Goal: Use online tool/utility: Use online tool/utility

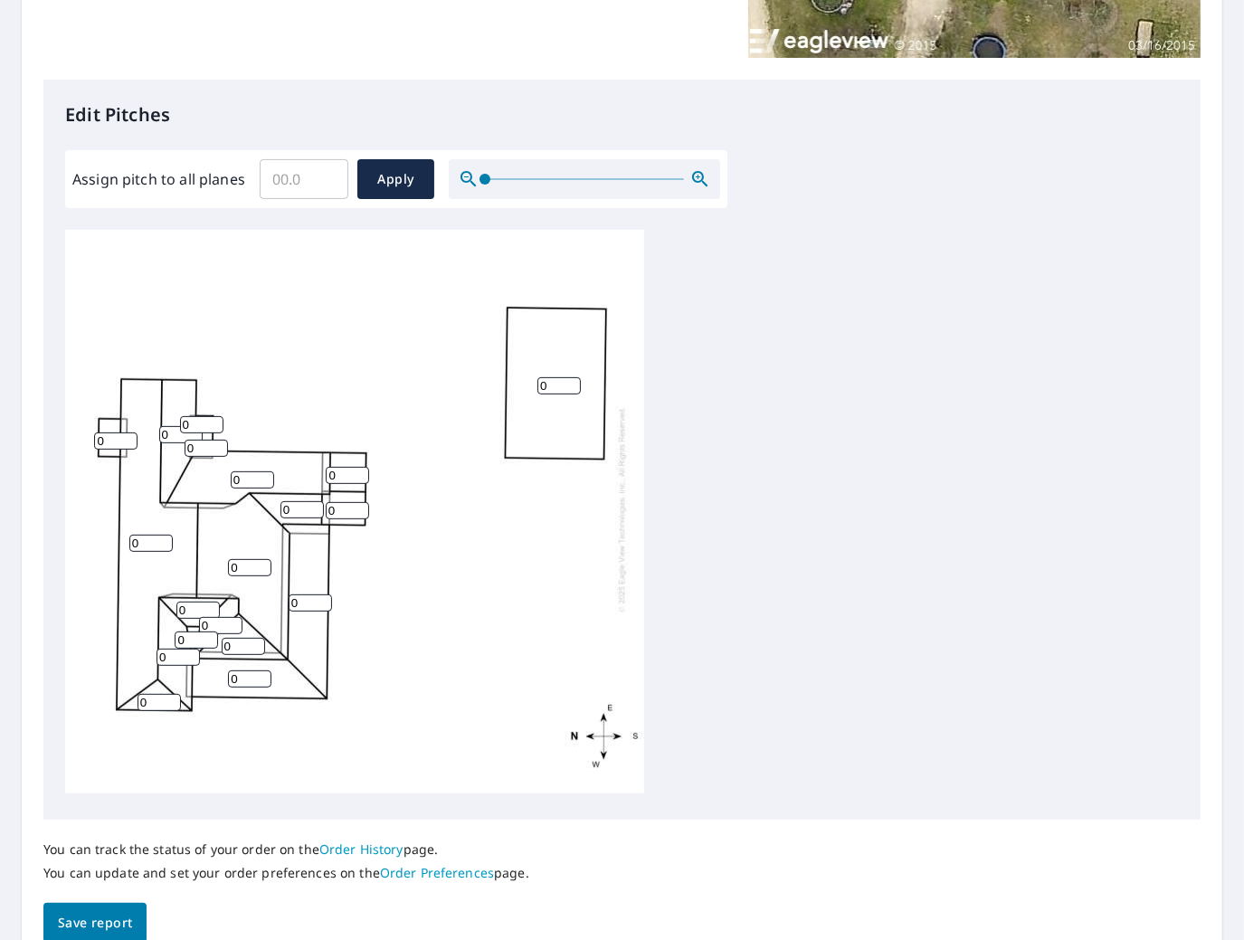
scroll to position [452, 0]
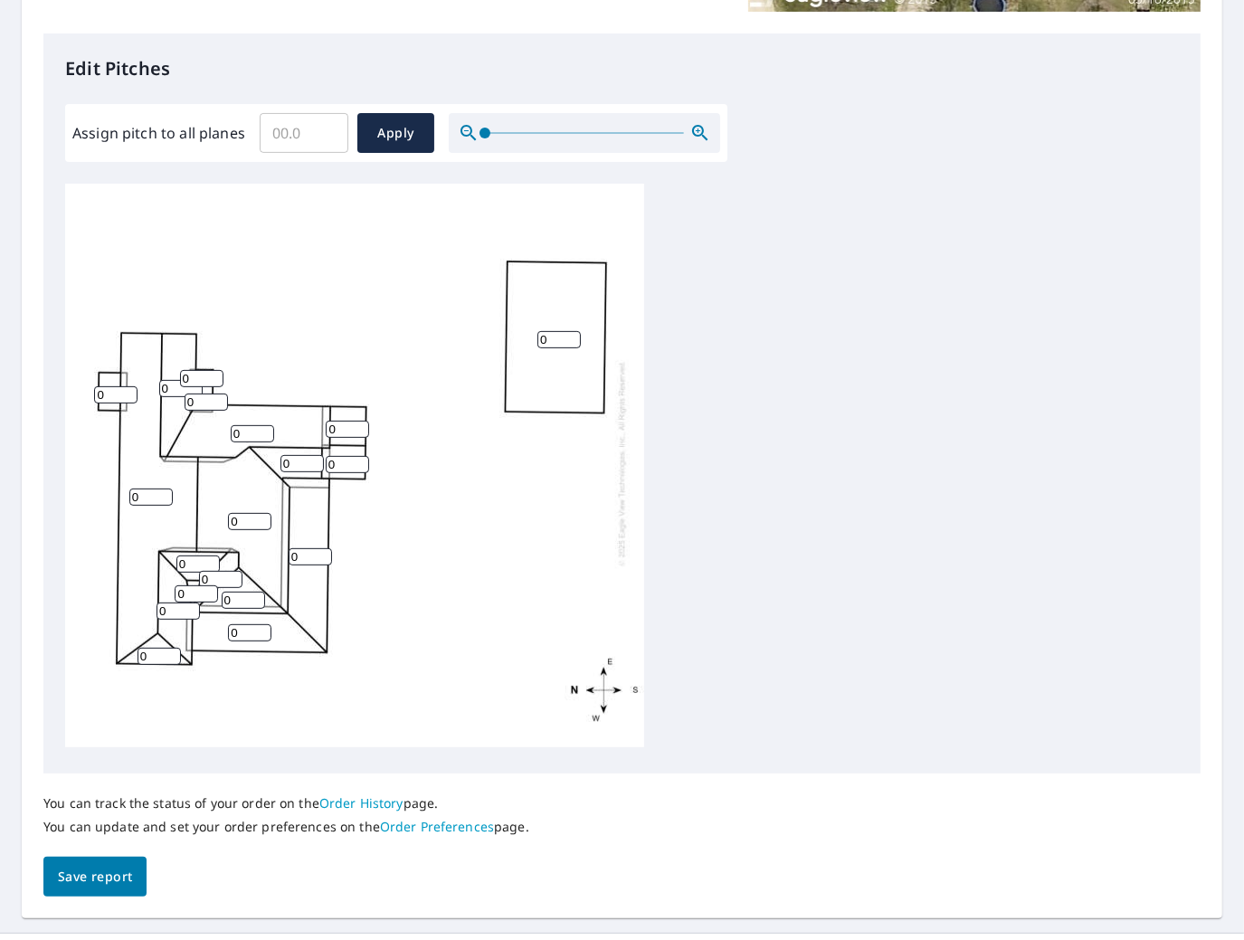
click at [309, 548] on input "0" at bounding box center [310, 556] width 43 height 17
drag, startPoint x: 304, startPoint y: 537, endPoint x: 289, endPoint y: 539, distance: 15.5
click at [290, 548] on input "0" at bounding box center [310, 556] width 43 height 17
type input "3"
drag, startPoint x: 251, startPoint y: 618, endPoint x: 222, endPoint y: 618, distance: 29.0
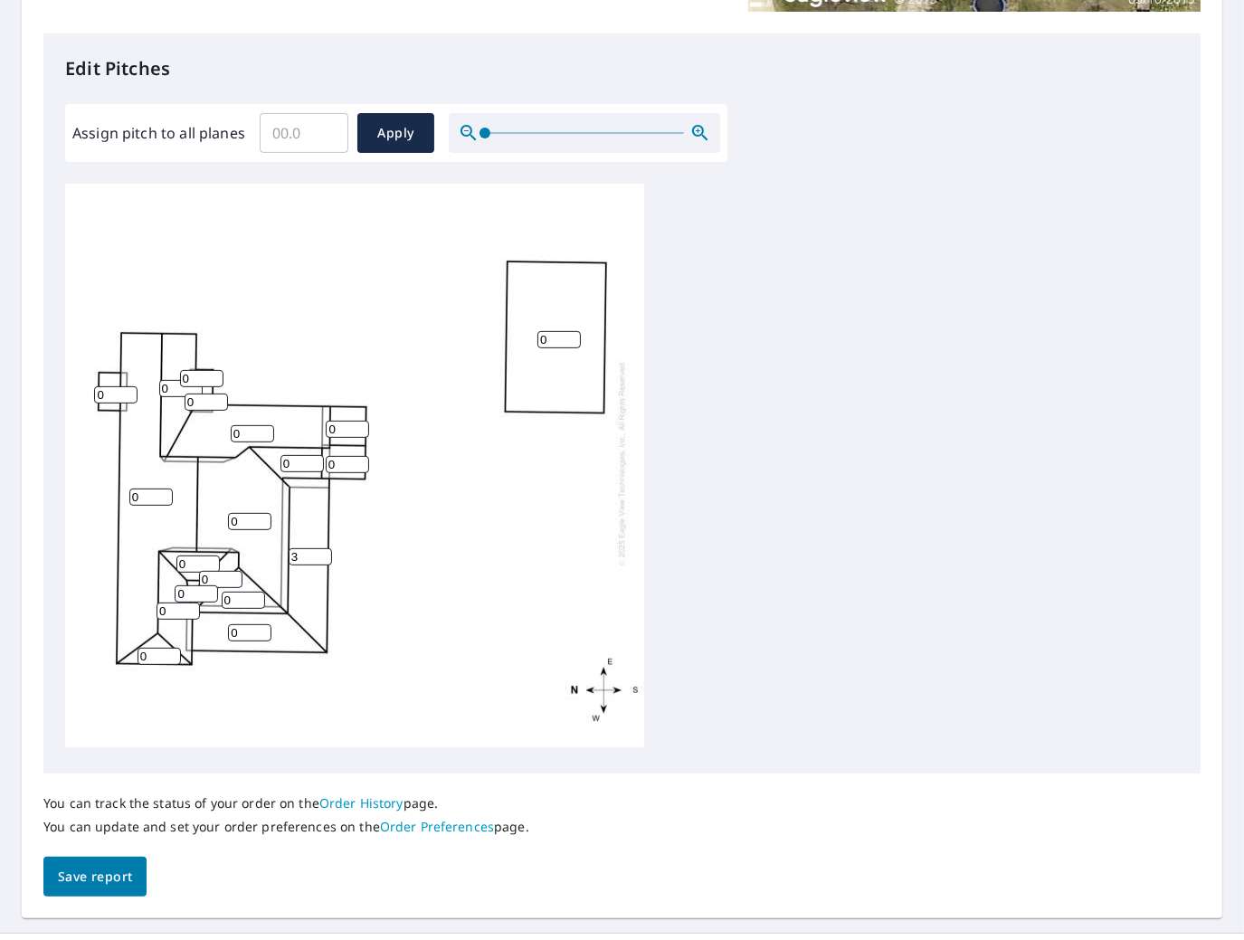
click at [222, 618] on div "0 0 0 0 3 0 0 0 0 0 0 0 0 0 0 0 0 0 0" at bounding box center [354, 463] width 579 height 568
type input "3"
click at [557, 331] on input "0" at bounding box center [558, 339] width 43 height 17
drag, startPoint x: 557, startPoint y: 324, endPoint x: 504, endPoint y: 326, distance: 53.4
click at [505, 326] on div "0 0 0 0 3 3 0 0 0 0 0 0 0 0 0 0 0 0 0" at bounding box center [354, 463] width 579 height 568
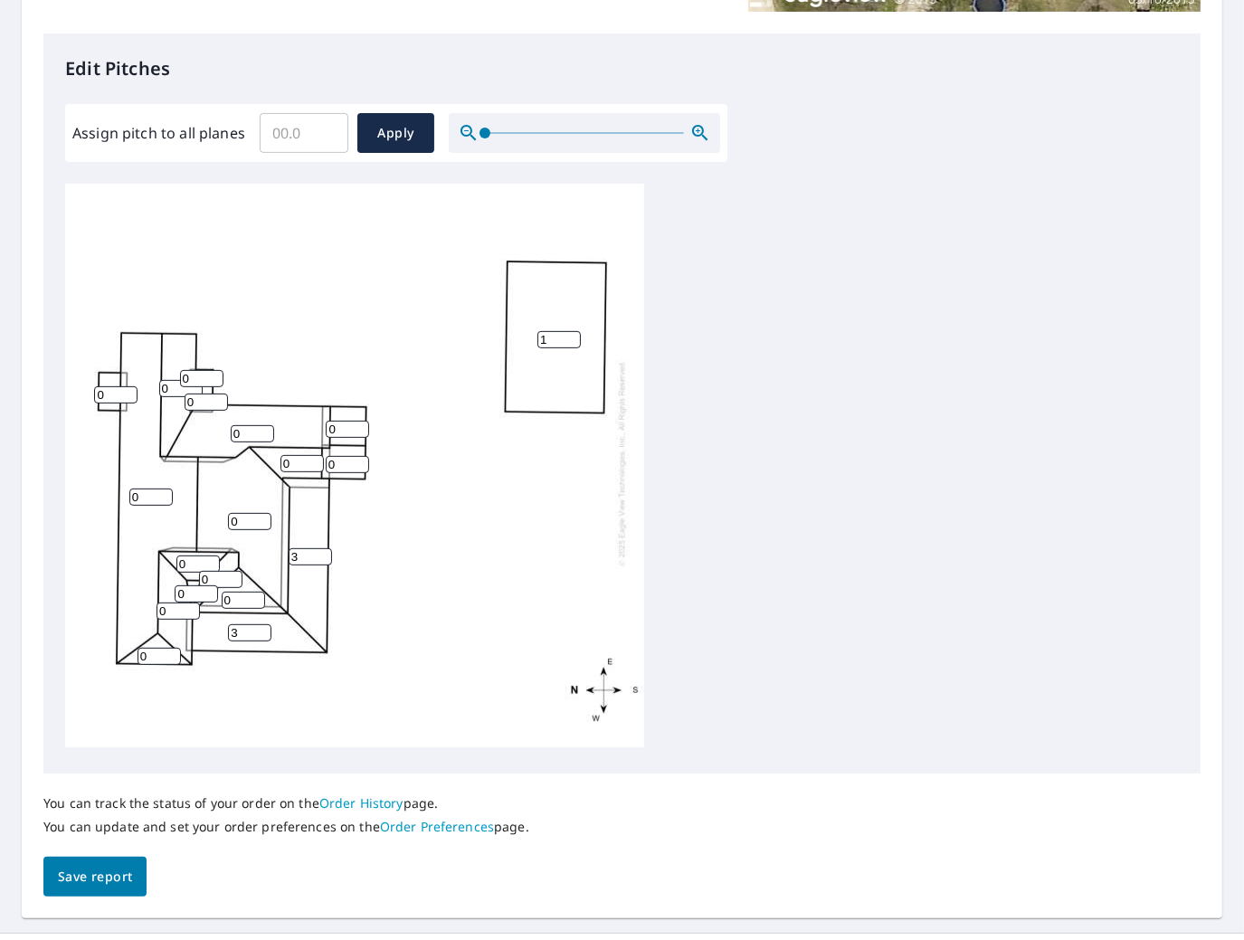
type input "1"
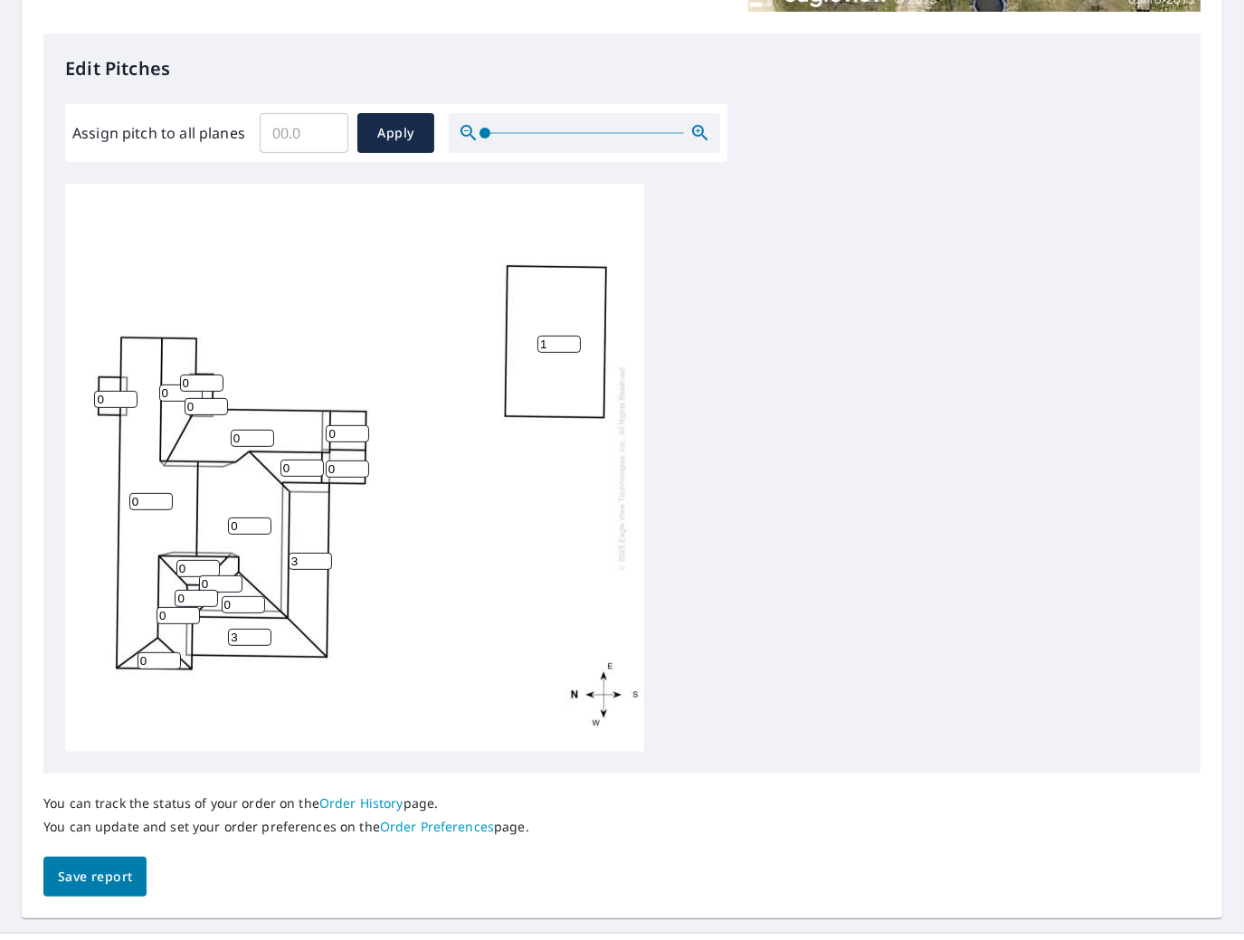
drag, startPoint x: 340, startPoint y: 432, endPoint x: 299, endPoint y: 432, distance: 41.6
click at [299, 432] on div "0 1 0 0 3 3 0 0 0 0 0 0 0 0 0 0 0 0 0" at bounding box center [354, 468] width 579 height 568
type input "9"
drag, startPoint x: 339, startPoint y: 465, endPoint x: 313, endPoint y: 471, distance: 27.0
click at [318, 471] on div "0 1 0 0 3 3 0 0 0 0 9 0 0 0 0 0 0 0 0" at bounding box center [354, 468] width 579 height 568
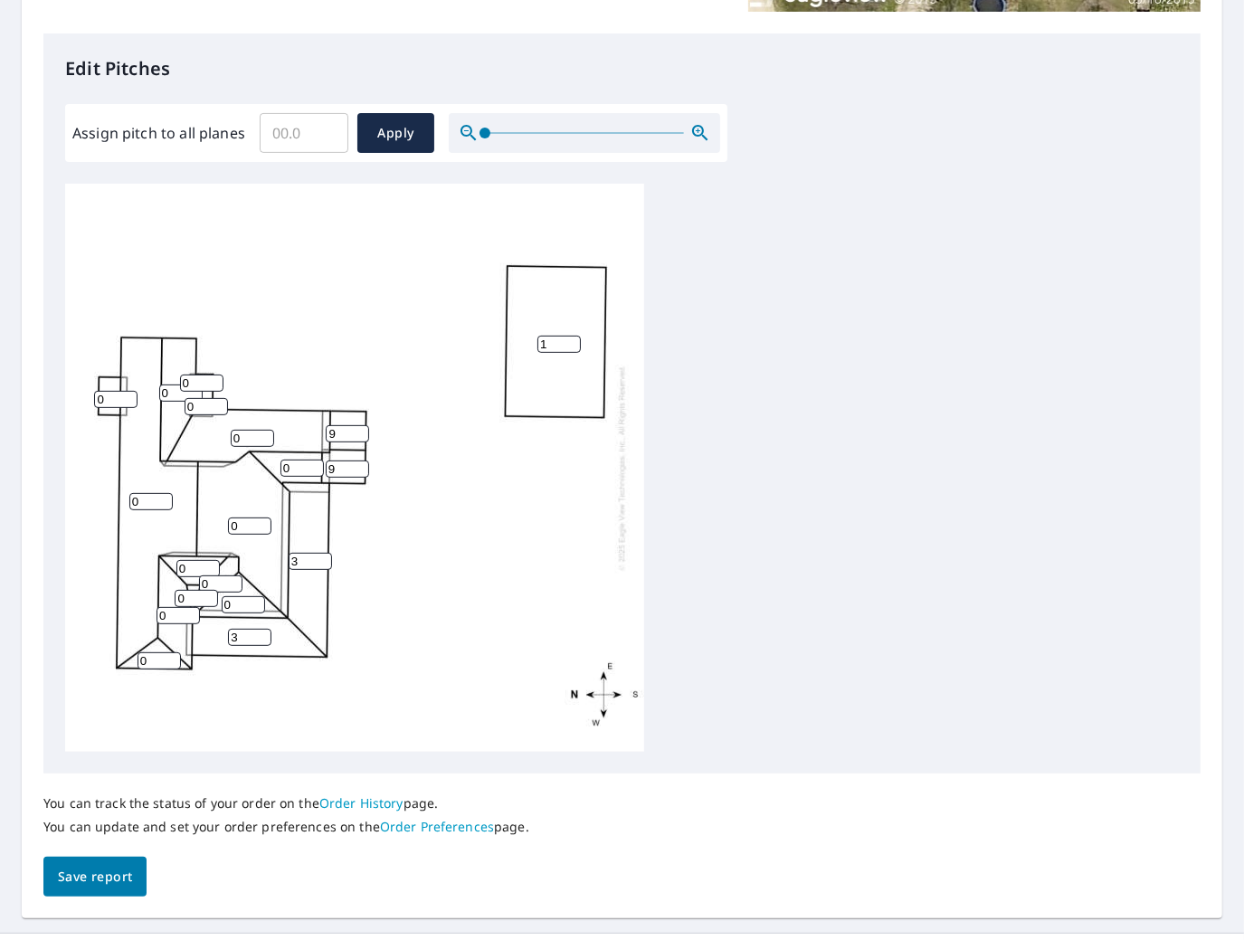
type input "9"
drag, startPoint x: 290, startPoint y: 467, endPoint x: 264, endPoint y: 465, distance: 26.3
click at [266, 467] on div "0 1 0 0 3 3 0 0 0 0 9 9 0 0 0 0 0 0 0" at bounding box center [354, 468] width 579 height 568
type input "9"
drag, startPoint x: 246, startPoint y: 437, endPoint x: 217, endPoint y: 434, distance: 29.1
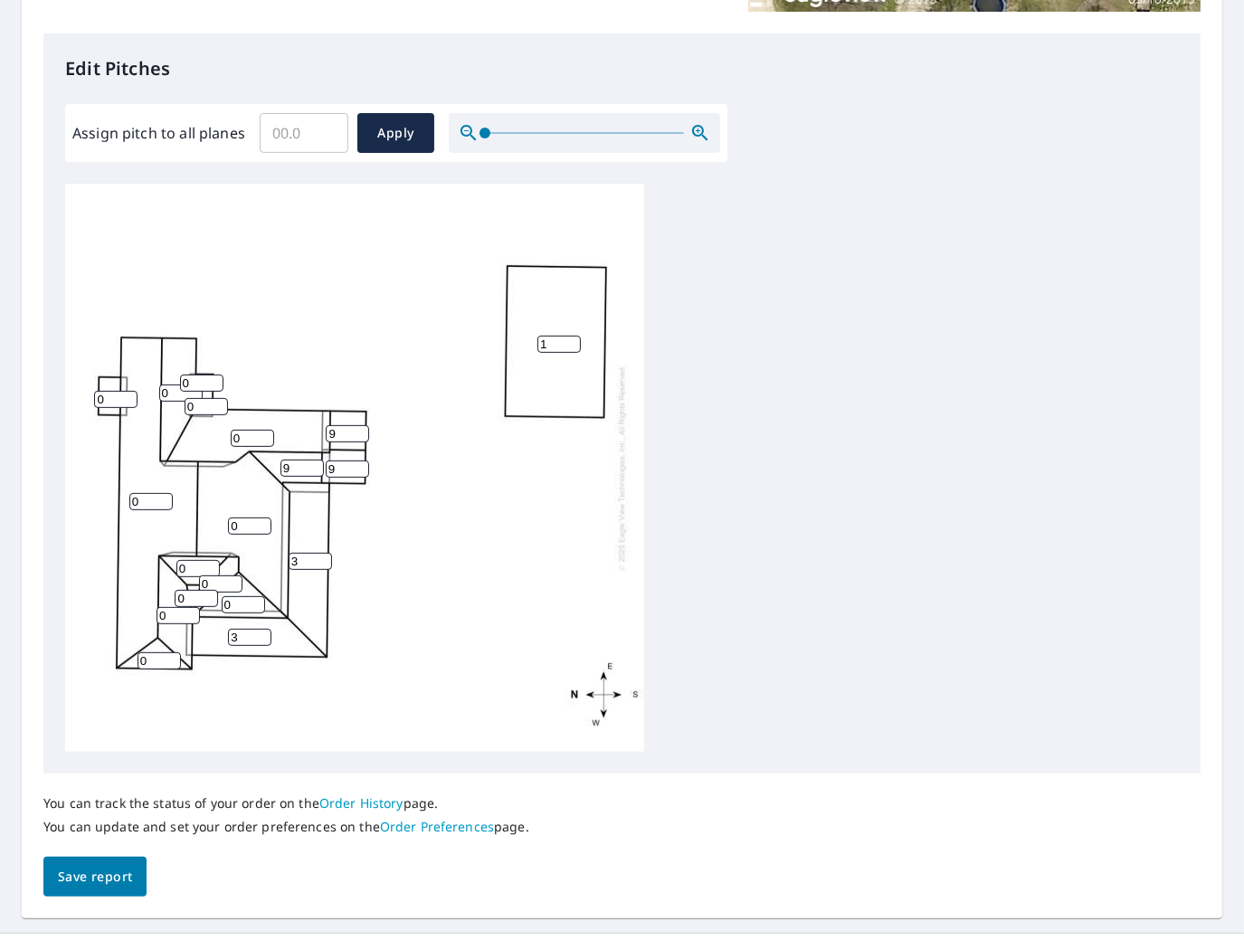
click at [218, 434] on div "0 1 0 0 3 3 0 0 9 0 9 9 0 0 0 0 0 0 0" at bounding box center [354, 468] width 579 height 568
type input "9"
drag, startPoint x: 173, startPoint y: 390, endPoint x: 137, endPoint y: 392, distance: 36.2
click at [145, 392] on div "0 1 0 9 3 3 0 0 9 0 9 9 0 0 0 0 0 0 0" at bounding box center [354, 468] width 579 height 568
type input "9"
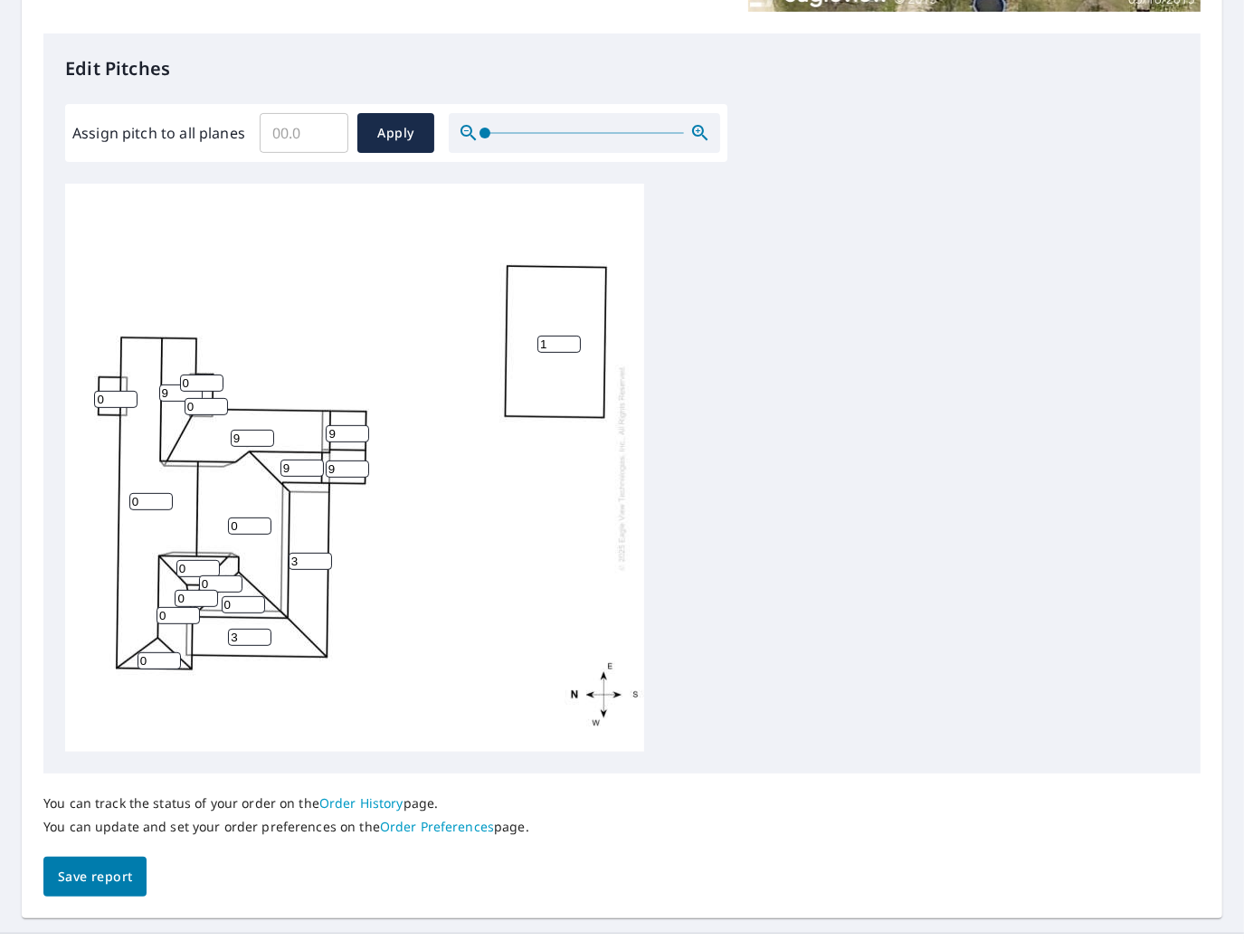
drag, startPoint x: 143, startPoint y: 502, endPoint x: 102, endPoint y: 502, distance: 40.7
click at [102, 502] on div "0 1 0 9 3 3 9 0 9 0 9 9 0 0 0 0 0 0 0" at bounding box center [354, 468] width 579 height 568
type input "9"
drag, startPoint x: 242, startPoint y: 524, endPoint x: 202, endPoint y: 524, distance: 40.7
click at [202, 524] on div "9 1 0 9 3 3 9 0 9 0 9 9 0 0 0 0 0 0 0" at bounding box center [354, 468] width 579 height 568
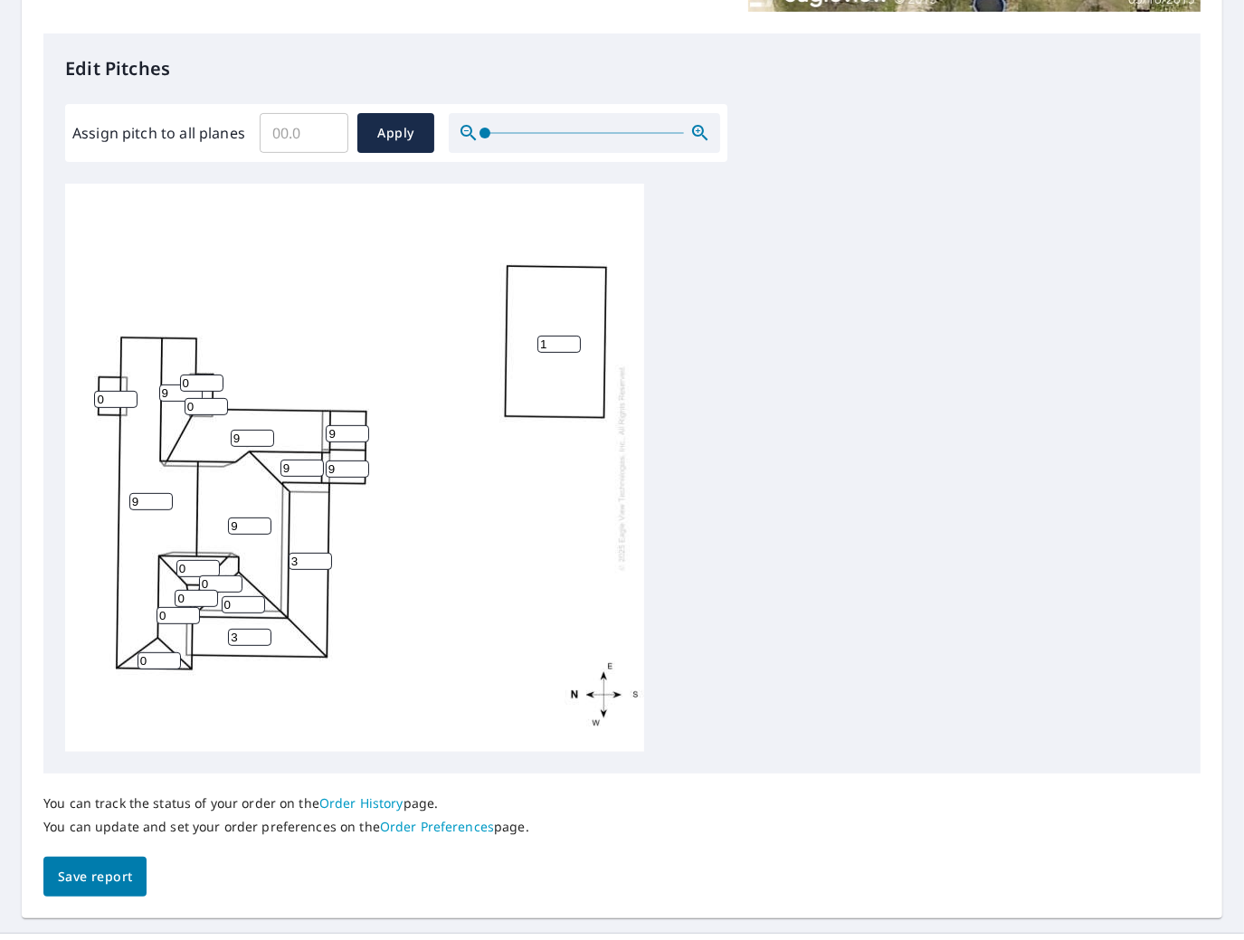
type input "9"
drag, startPoint x: 187, startPoint y: 564, endPoint x: 164, endPoint y: 566, distance: 23.6
click at [166, 566] on div "9 1 9 9 3 3 9 0 9 0 9 9 0 0 0 0 0 0 0" at bounding box center [354, 468] width 579 height 568
type input "9"
drag, startPoint x: 206, startPoint y: 580, endPoint x: 192, endPoint y: 580, distance: 14.5
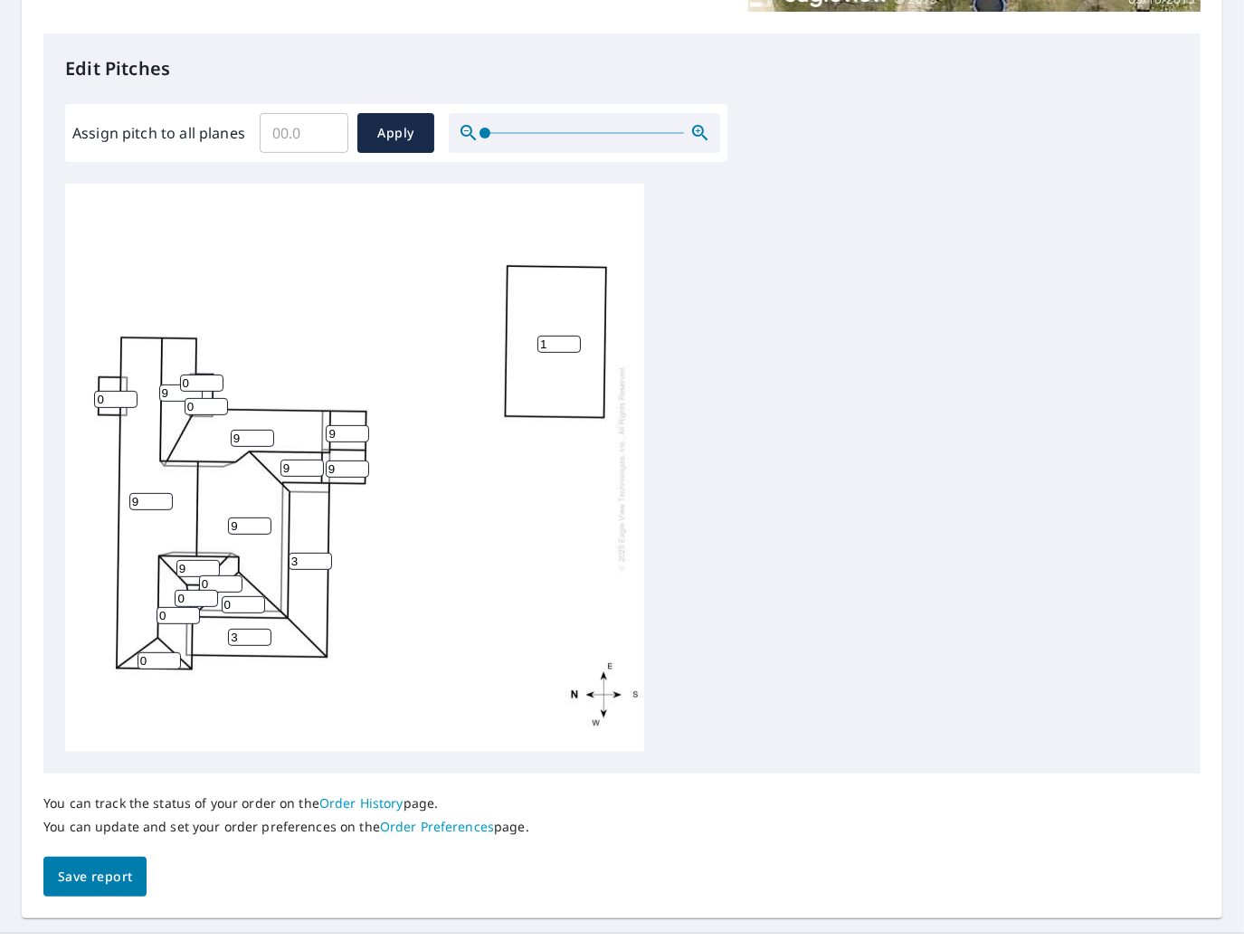
click at [195, 580] on div "9 1 9 9 3 3 9 0 9 0 9 9 9 0 0 0 0 0 0" at bounding box center [354, 468] width 579 height 568
type input "9"
drag, startPoint x: 185, startPoint y: 598, endPoint x: 172, endPoint y: 600, distance: 12.8
click at [175, 600] on input "0" at bounding box center [196, 598] width 43 height 17
type input "9"
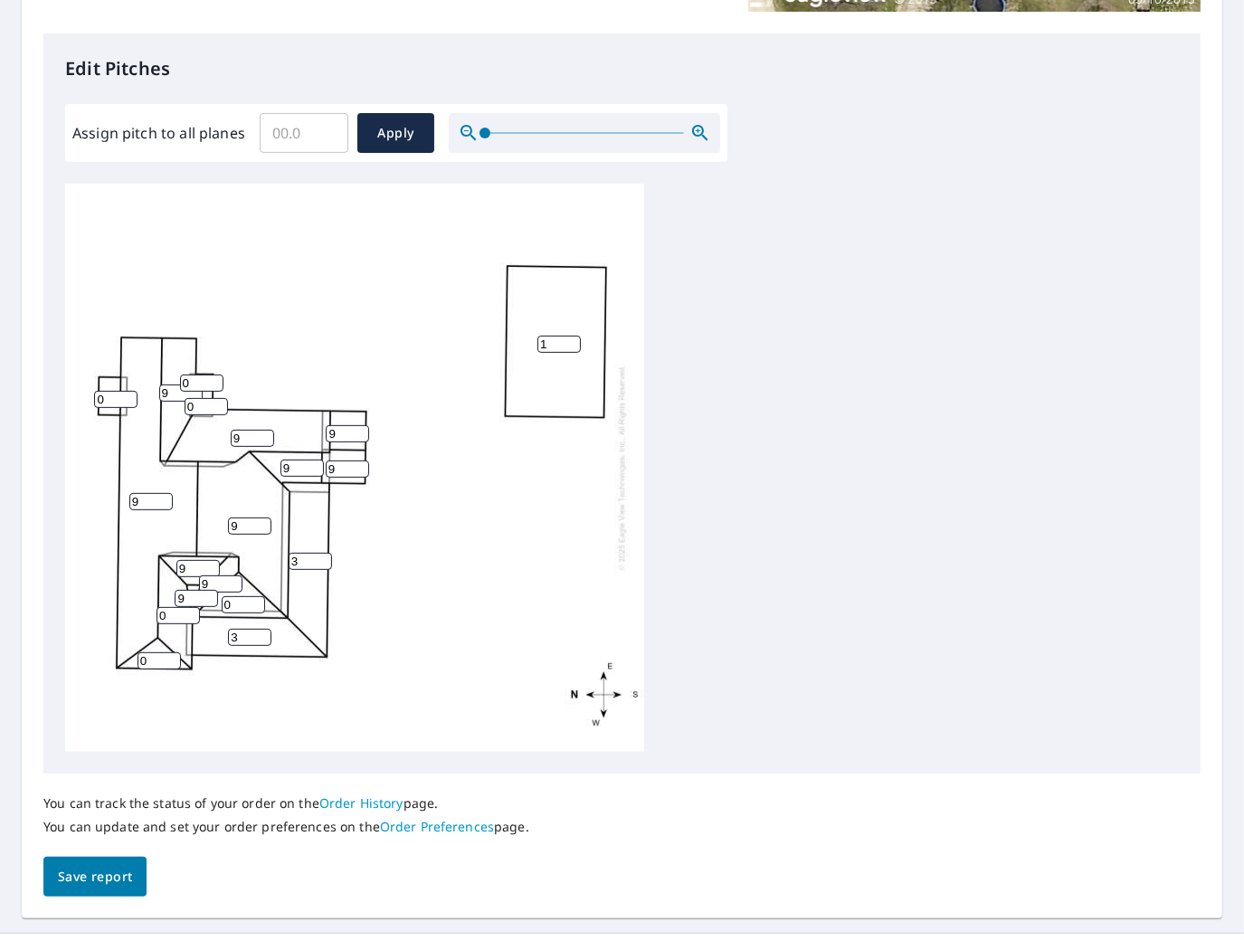
drag, startPoint x: 172, startPoint y: 618, endPoint x: 143, endPoint y: 619, distance: 29.0
click at [143, 619] on div "9 1 9 9 3 3 9 0 9 0 9 9 9 0 0 9 0 0 9" at bounding box center [354, 468] width 579 height 568
type input "9"
drag, startPoint x: 147, startPoint y: 662, endPoint x: 127, endPoint y: 663, distance: 19.9
click at [130, 663] on div "9 1 9 9 3 3 9 9 9 0 9 9 9 0 0 9 0 0 9" at bounding box center [354, 468] width 579 height 568
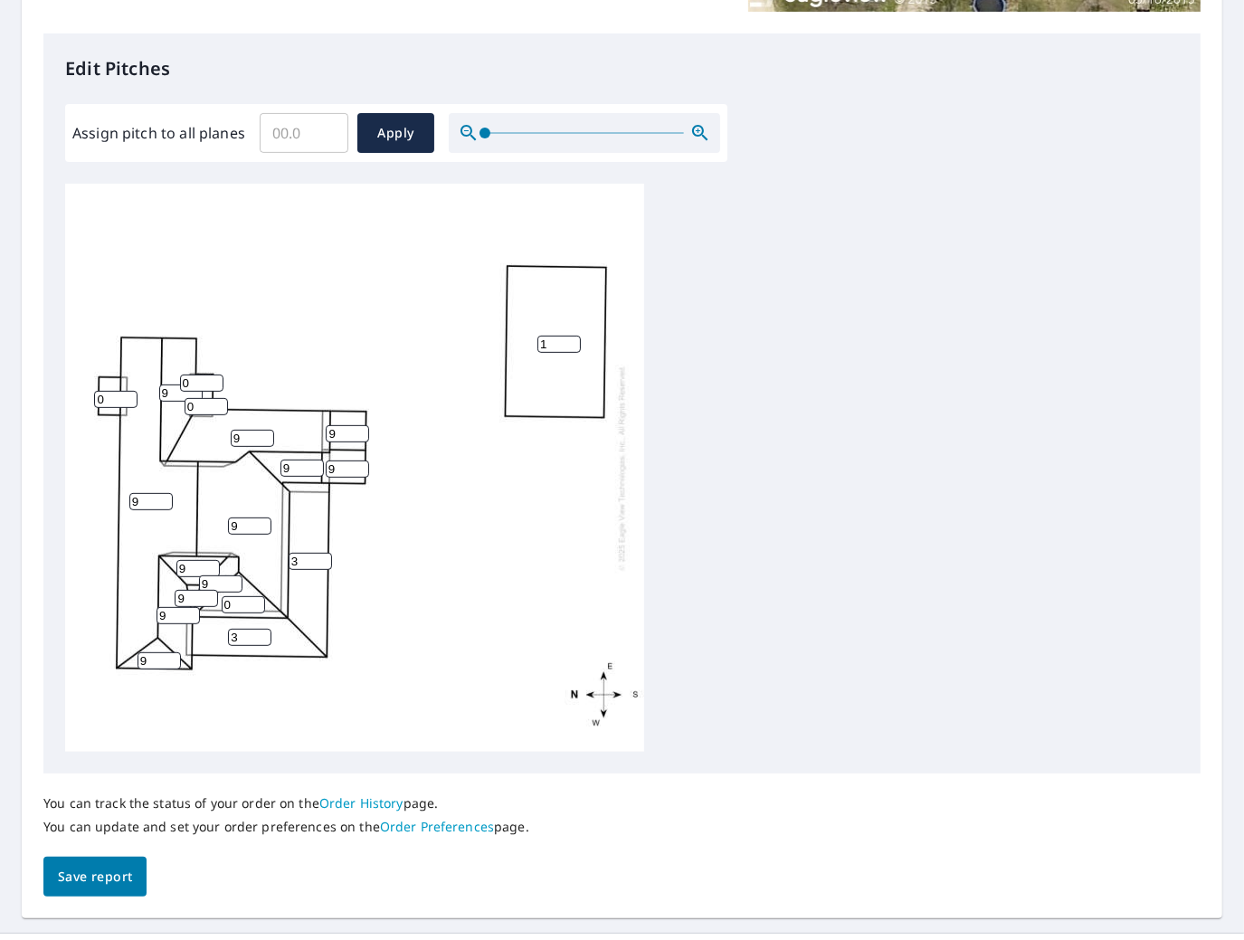
type input "9"
drag, startPoint x: 189, startPoint y: 387, endPoint x: 127, endPoint y: 390, distance: 62.5
click at [128, 390] on div "9 1 9 9 3 3 9 9 9 0 9 9 9 9 0 9 0 0 9" at bounding box center [354, 468] width 579 height 568
type input "4"
drag, startPoint x: 195, startPoint y: 402, endPoint x: 169, endPoint y: 408, distance: 27.0
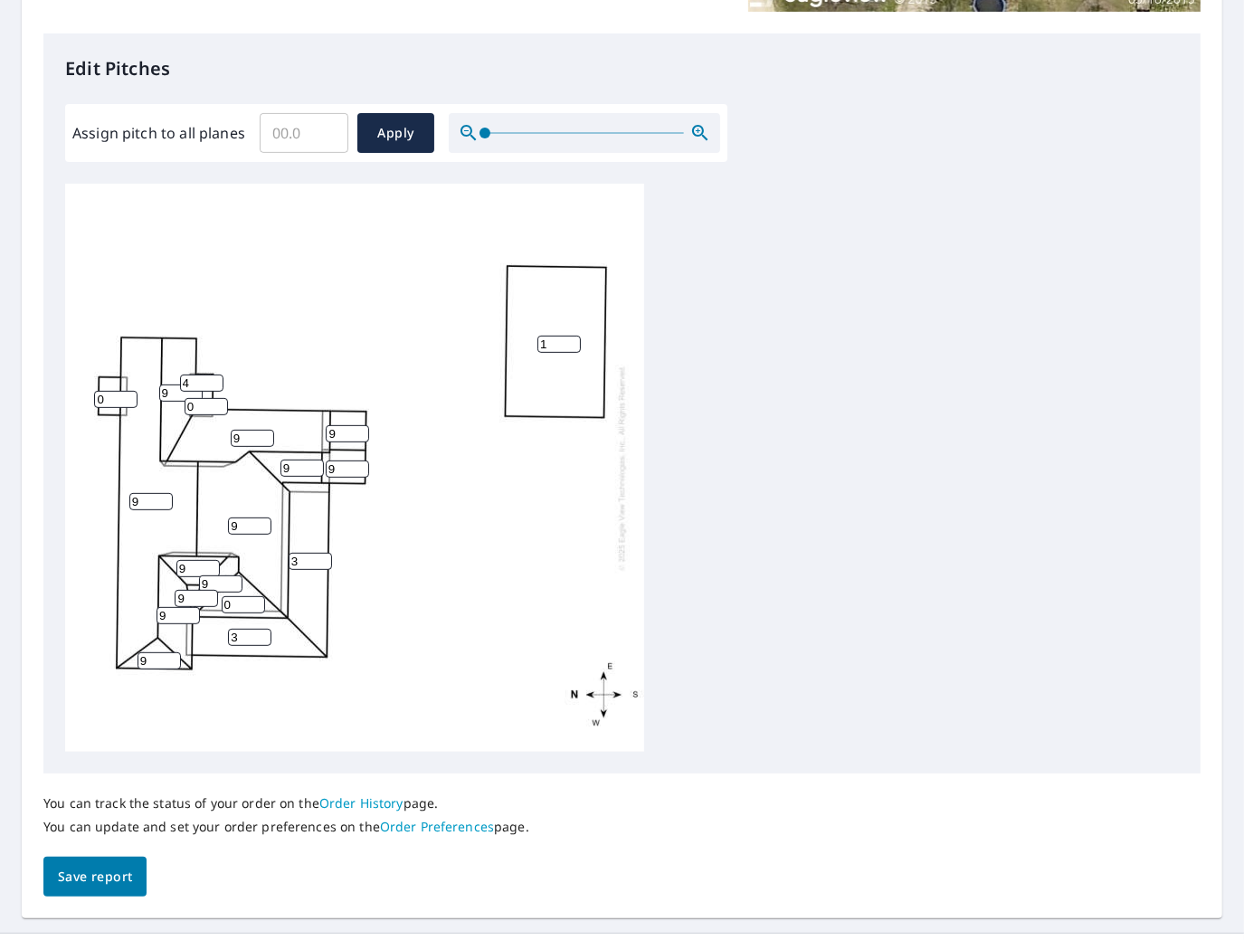
click at [169, 408] on div "9 1 9 9 3 3 9 9 9 0 9 9 9 9 0 9 0 4 9" at bounding box center [354, 468] width 579 height 568
type input "4"
drag, startPoint x: 104, startPoint y: 400, endPoint x: 81, endPoint y: 400, distance: 23.5
click at [88, 400] on div "9 1 9 9 3 3 9 9 9 0 9 9 9 9 0 9 4 4 9" at bounding box center [354, 468] width 579 height 568
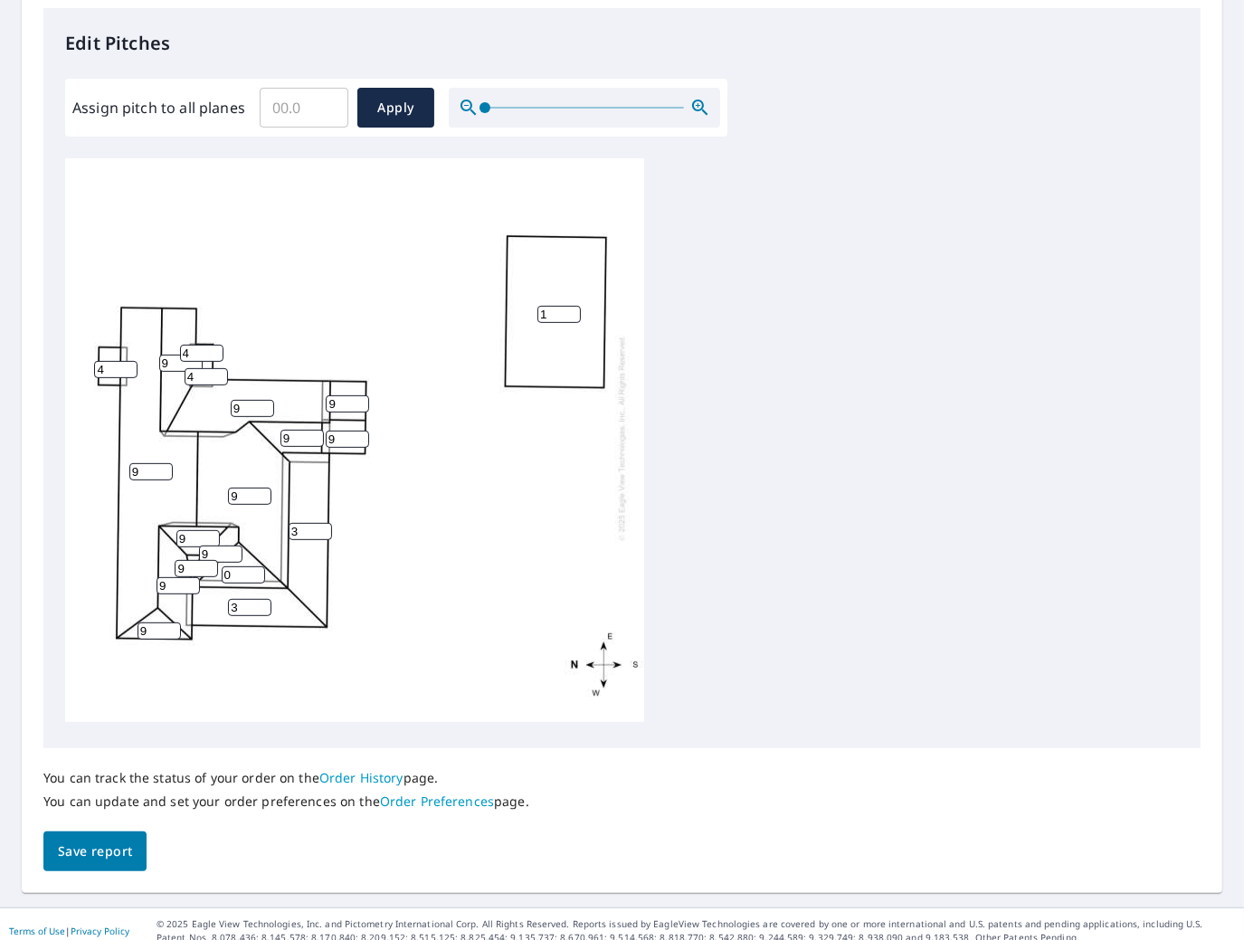
scroll to position [491, 0]
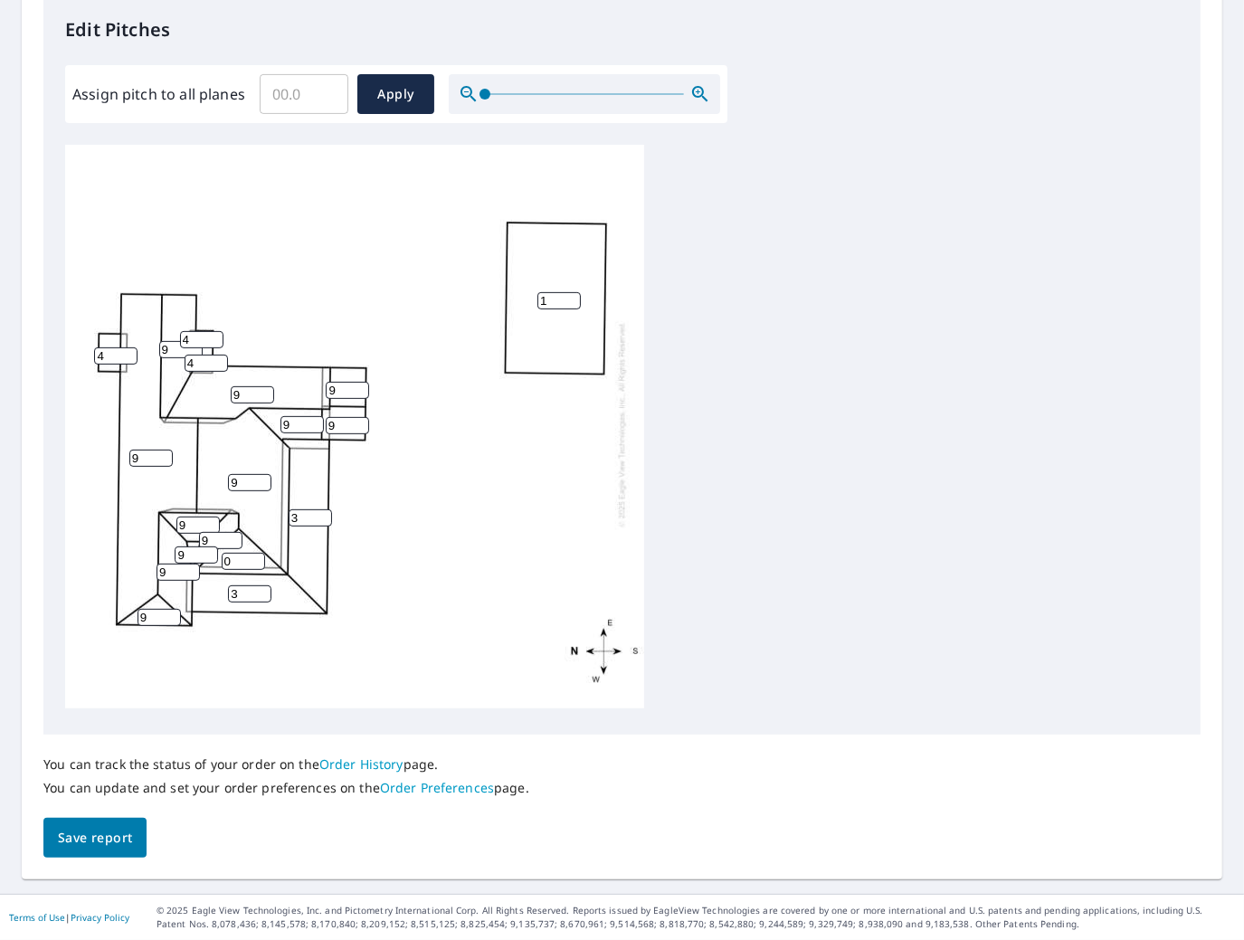
type input "4"
click at [90, 773] on span "Save report" at bounding box center [95, 838] width 74 height 23
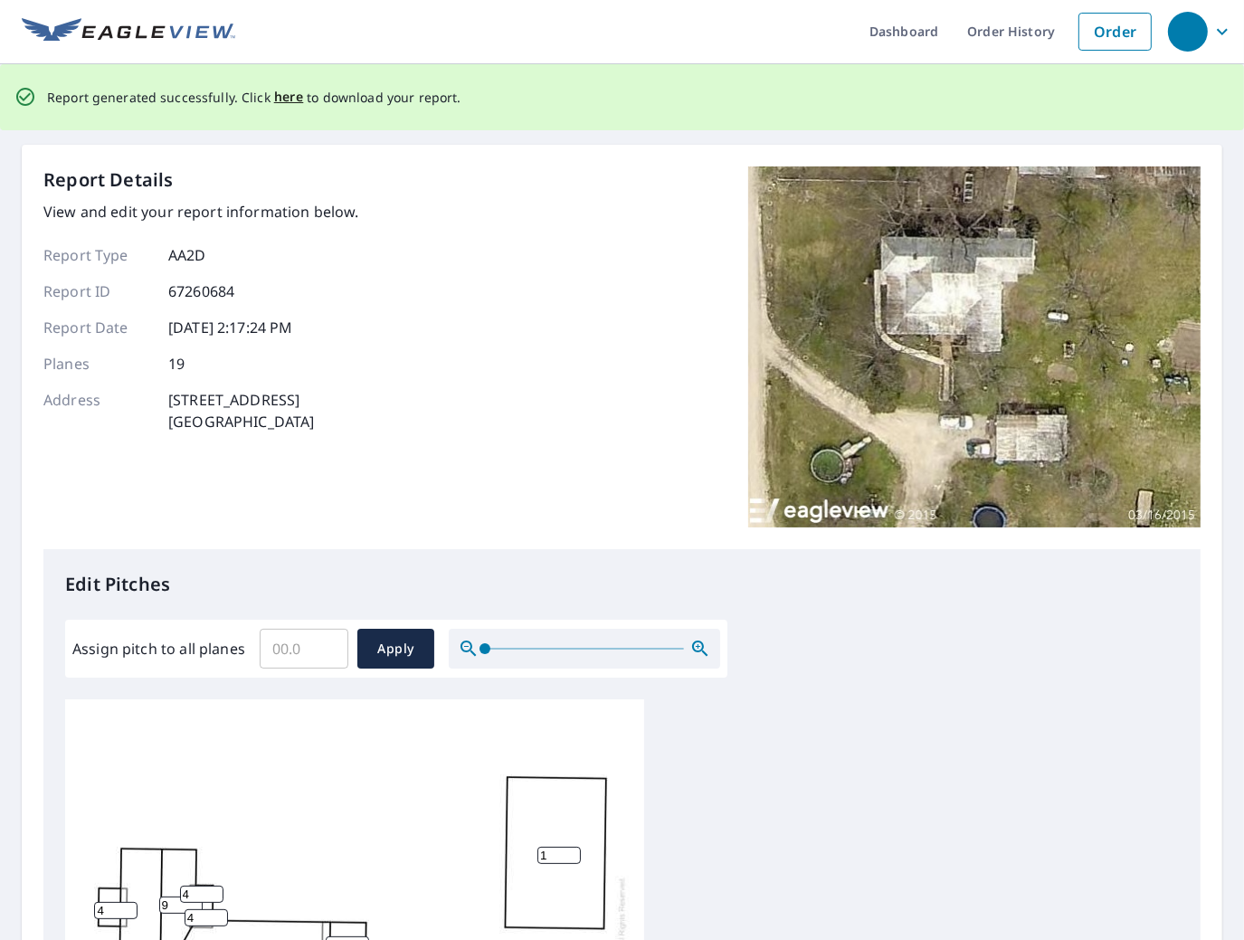
scroll to position [0, 0]
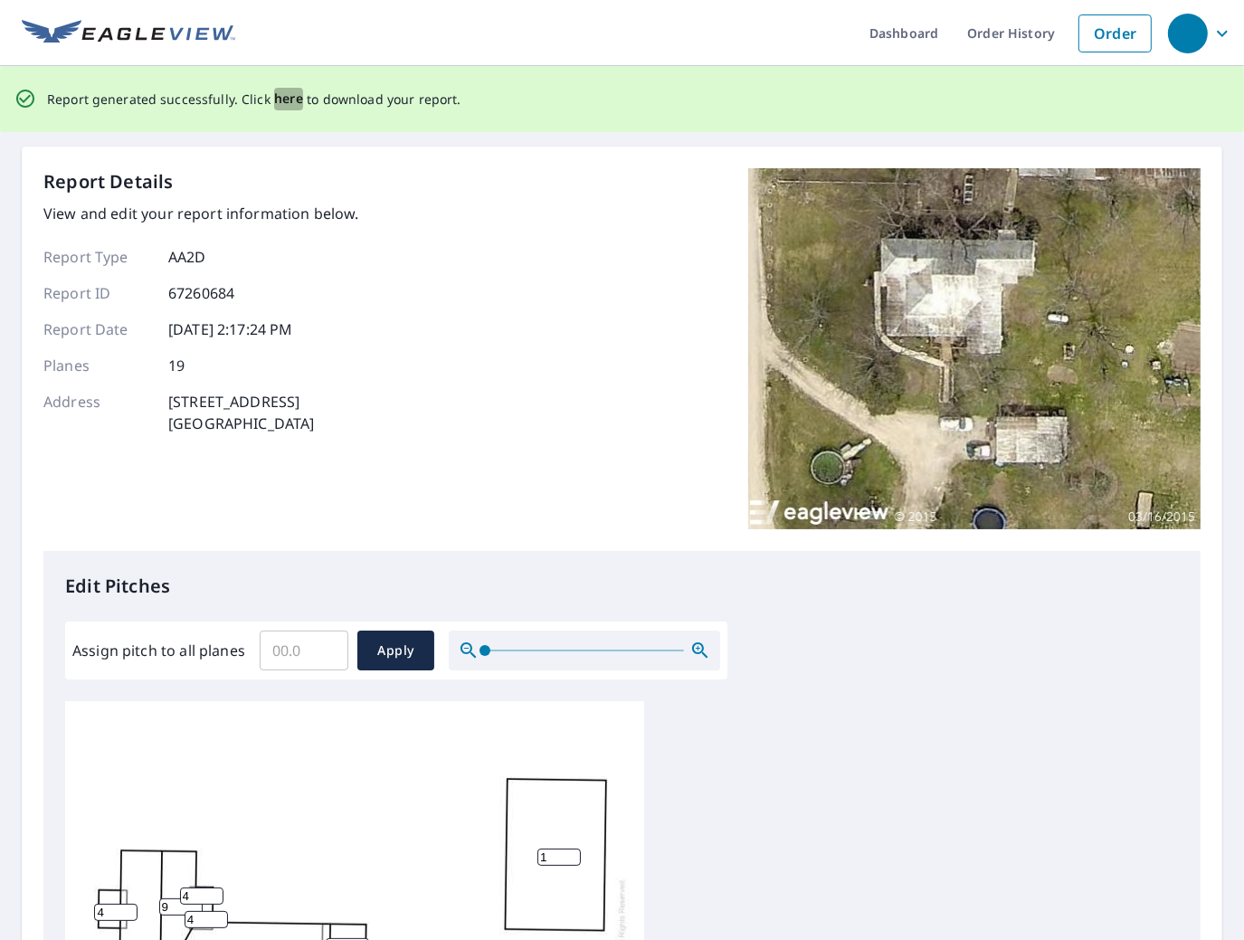
click at [277, 100] on span "here" at bounding box center [289, 99] width 30 height 23
